Goal: Transaction & Acquisition: Purchase product/service

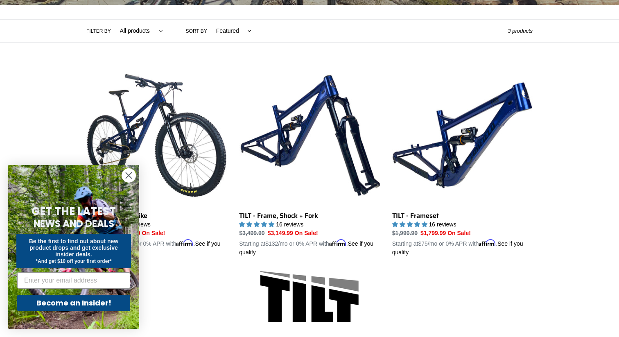
scroll to position [206, 0]
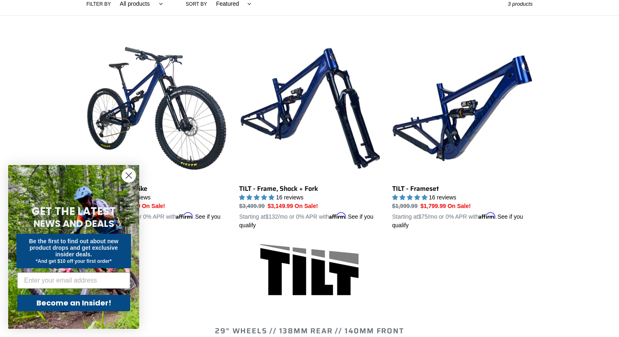
click at [140, 164] on div "Close dialog GET THE LATEST NEWS AND DEALS Be the first to find out about new p…" at bounding box center [73, 247] width 147 height 180
click at [137, 167] on form "GET THE LATEST NEWS AND DEALS Be the first to find out about new product drops …" at bounding box center [73, 247] width 131 height 164
click at [130, 176] on circle "Close dialog" at bounding box center [129, 176] width 14 height 14
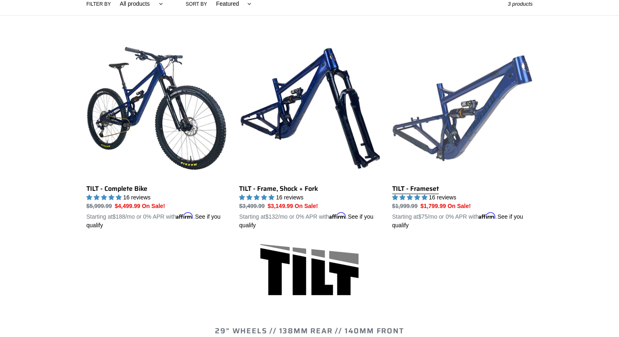
click at [434, 147] on link "TILT - Frameset" at bounding box center [462, 134] width 140 height 192
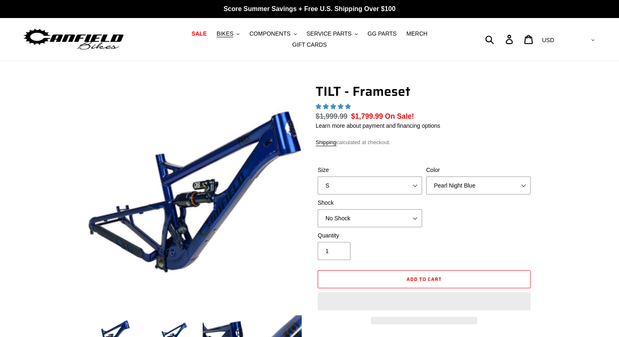
select select "highest-rating"
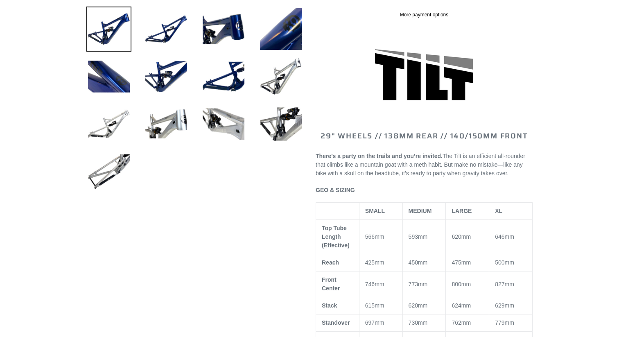
scroll to position [59, 0]
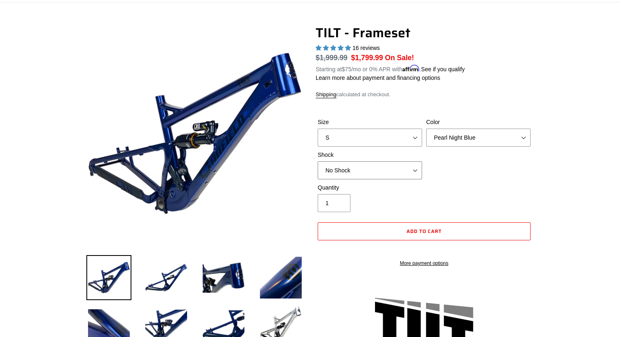
click at [410, 164] on select "No Shock Cane Creek DB Kitsuma Air RockShox Deluxe Ultimate Fox FLOAT X EXT Sto…" at bounding box center [370, 170] width 104 height 18
click at [318, 161] on select "No Shock Cane Creek DB Kitsuma Air RockShox Deluxe Ultimate Fox FLOAT X EXT Sto…" at bounding box center [370, 170] width 104 height 18
click at [404, 170] on select "No Shock Cane Creek DB Kitsuma Air RockShox Deluxe Ultimate Fox FLOAT X EXT Sto…" at bounding box center [370, 170] width 104 height 18
click at [318, 161] on select "No Shock Cane Creek DB Kitsuma Air RockShox Deluxe Ultimate Fox FLOAT X EXT Sto…" at bounding box center [370, 170] width 104 height 18
click at [402, 170] on select "No Shock Cane Creek DB Kitsuma Air RockShox Deluxe Ultimate Fox FLOAT X EXT Sto…" at bounding box center [370, 170] width 104 height 18
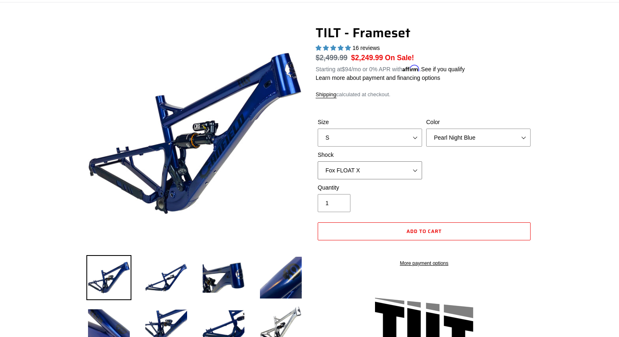
click at [318, 161] on select "No Shock Cane Creek DB Kitsuma Air RockShox Deluxe Ultimate Fox FLOAT X EXT Sto…" at bounding box center [370, 170] width 104 height 18
click at [398, 171] on select "No Shock Cane Creek DB Kitsuma Air RockShox Deluxe Ultimate Fox FLOAT X EXT Sto…" at bounding box center [370, 170] width 104 height 18
click at [318, 161] on select "No Shock Cane Creek DB Kitsuma Air RockShox Deluxe Ultimate Fox FLOAT X EXT Sto…" at bounding box center [370, 170] width 104 height 18
click at [395, 165] on select "No Shock Cane Creek DB Kitsuma Air RockShox Deluxe Ultimate Fox FLOAT X EXT Sto…" at bounding box center [370, 170] width 104 height 18
click at [318, 161] on select "No Shock Cane Creek DB Kitsuma Air RockShox Deluxe Ultimate Fox FLOAT X EXT Sto…" at bounding box center [370, 170] width 104 height 18
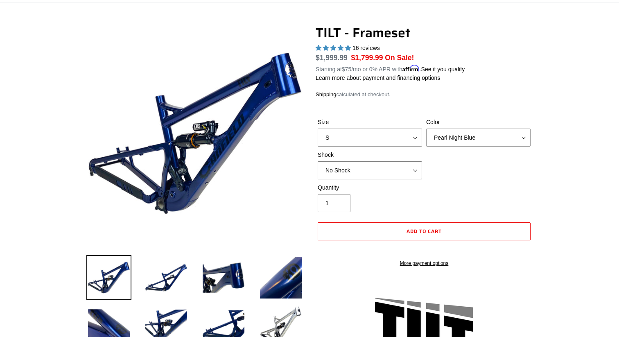
click at [377, 164] on select "No Shock Cane Creek DB Kitsuma Air RockShox Deluxe Ultimate Fox FLOAT X EXT Sto…" at bounding box center [370, 170] width 104 height 18
click at [318, 161] on select "No Shock Cane Creek DB Kitsuma Air RockShox Deluxe Ultimate Fox FLOAT X EXT Sto…" at bounding box center [370, 170] width 104 height 18
click at [376, 166] on select "No Shock Cane Creek DB Kitsuma Air RockShox Deluxe Ultimate Fox FLOAT X EXT Sto…" at bounding box center [370, 170] width 104 height 18
click at [318, 161] on select "No Shock Cane Creek DB Kitsuma Air RockShox Deluxe Ultimate Fox FLOAT X EXT Sto…" at bounding box center [370, 170] width 104 height 18
click at [369, 165] on select "No Shock Cane Creek DB Kitsuma Air RockShox Deluxe Ultimate Fox FLOAT X EXT Sto…" at bounding box center [370, 170] width 104 height 18
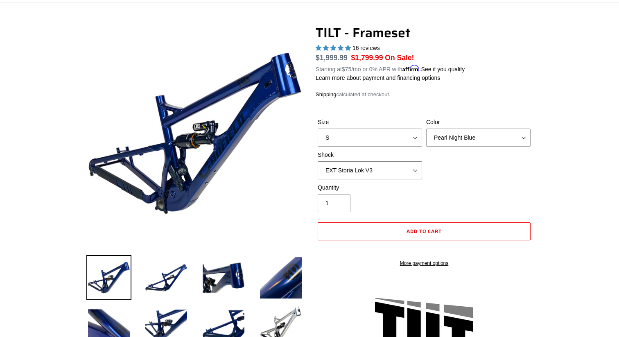
click at [318, 161] on select "No Shock Cane Creek DB Kitsuma Air RockShox Deluxe Ultimate Fox FLOAT X EXT Sto…" at bounding box center [370, 170] width 104 height 18
click at [360, 167] on select "No Shock Cane Creek DB Kitsuma Air RockShox Deluxe Ultimate Fox FLOAT X EXT Sto…" at bounding box center [370, 170] width 104 height 18
click at [318, 161] on select "No Shock Cane Creek DB Kitsuma Air RockShox Deluxe Ultimate Fox FLOAT X EXT Sto…" at bounding box center [370, 170] width 104 height 18
click at [359, 161] on select "No Shock Cane Creek DB Kitsuma Air RockShox Deluxe Ultimate Fox FLOAT X EXT Sto…" at bounding box center [370, 170] width 104 height 18
click at [318, 161] on select "No Shock Cane Creek DB Kitsuma Air RockShox Deluxe Ultimate Fox FLOAT X EXT Sto…" at bounding box center [370, 170] width 104 height 18
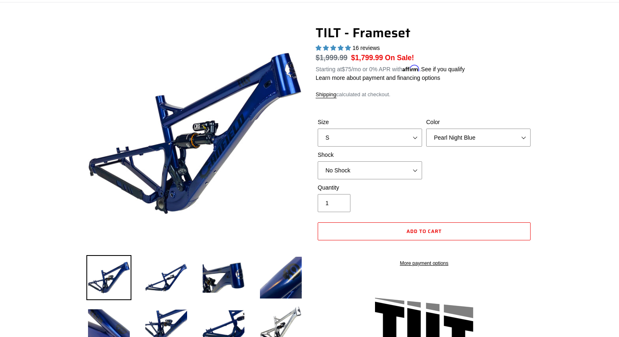
click at [357, 154] on label "Shock" at bounding box center [370, 155] width 104 height 9
click at [357, 161] on select "No Shock Cane Creek DB Kitsuma Air RockShox Deluxe Ultimate Fox FLOAT X EXT Sto…" at bounding box center [370, 170] width 104 height 18
click at [318, 161] on select "No Shock Cane Creek DB Kitsuma Air RockShox Deluxe Ultimate Fox FLOAT X EXT Sto…" at bounding box center [370, 170] width 104 height 18
click at [358, 167] on select "No Shock Cane Creek DB Kitsuma Air RockShox Deluxe Ultimate Fox FLOAT X EXT Sto…" at bounding box center [370, 170] width 104 height 18
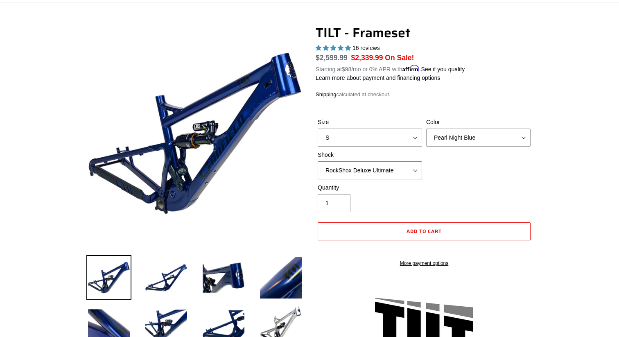
click at [318, 161] on select "No Shock Cane Creek DB Kitsuma Air RockShox Deluxe Ultimate Fox FLOAT X EXT Sto…" at bounding box center [370, 170] width 104 height 18
click at [358, 165] on select "No Shock Cane Creek DB Kitsuma Air RockShox Deluxe Ultimate Fox FLOAT X EXT Sto…" at bounding box center [370, 170] width 104 height 18
click at [318, 161] on select "No Shock Cane Creek DB Kitsuma Air RockShox Deluxe Ultimate Fox FLOAT X EXT Sto…" at bounding box center [370, 170] width 104 height 18
click at [359, 161] on select "No Shock Cane Creek DB Kitsuma Air RockShox Deluxe Ultimate Fox FLOAT X EXT Sto…" at bounding box center [370, 170] width 104 height 18
select select "No Shock"
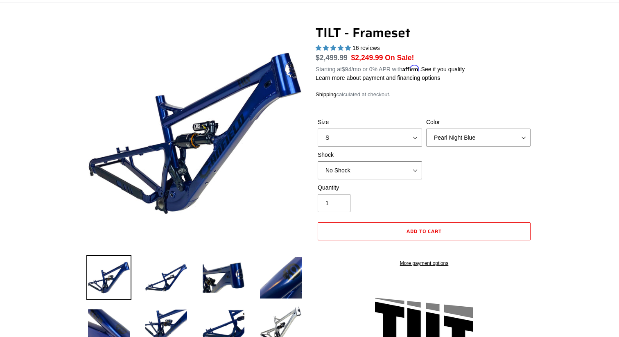
click at [318, 161] on select "No Shock Cane Creek DB Kitsuma Air RockShox Deluxe Ultimate Fox FLOAT X EXT Sto…" at bounding box center [370, 170] width 104 height 18
click at [363, 161] on select "No Shock Cane Creek DB Kitsuma Air RockShox Deluxe Ultimate Fox FLOAT X EXT Sto…" at bounding box center [370, 170] width 104 height 18
